Goal: Go to known website: Access a specific website the user already knows

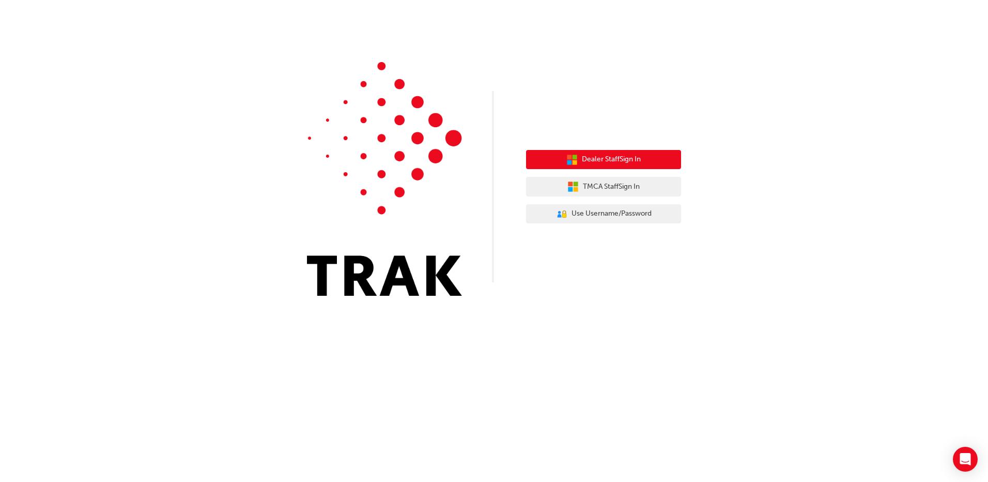
click at [613, 156] on span "Dealer Staff Sign In" at bounding box center [611, 160] width 59 height 12
click at [641, 163] on span "Dealer Staff Sign In" at bounding box center [611, 160] width 59 height 12
